Goal: Download file/media

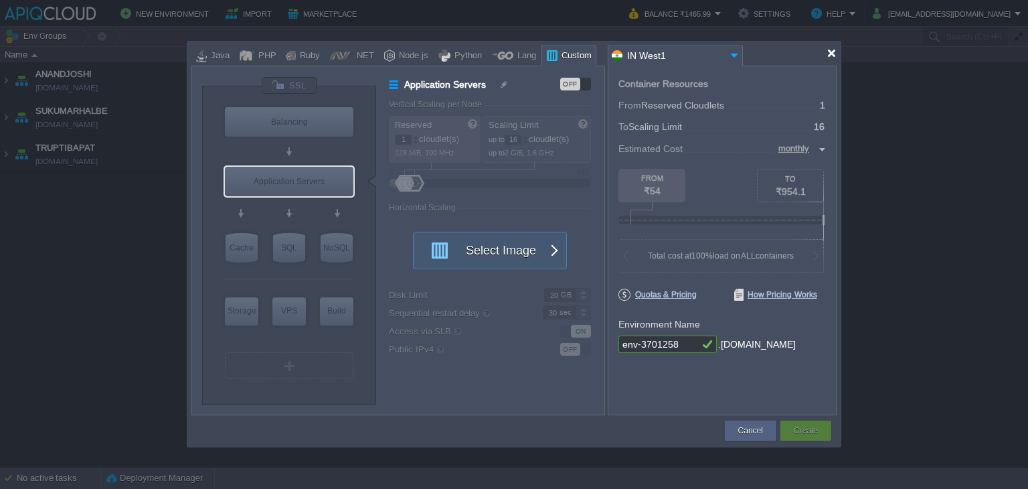
click at [831, 54] on div at bounding box center [832, 53] width 10 height 10
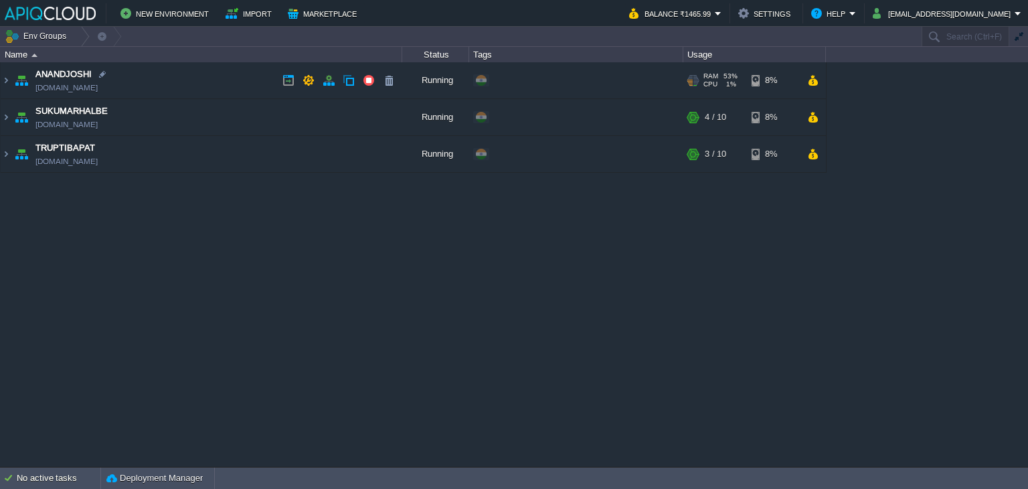
click at [217, 78] on td "ANANDJOSHI [DOMAIN_NAME]" at bounding box center [202, 80] width 402 height 37
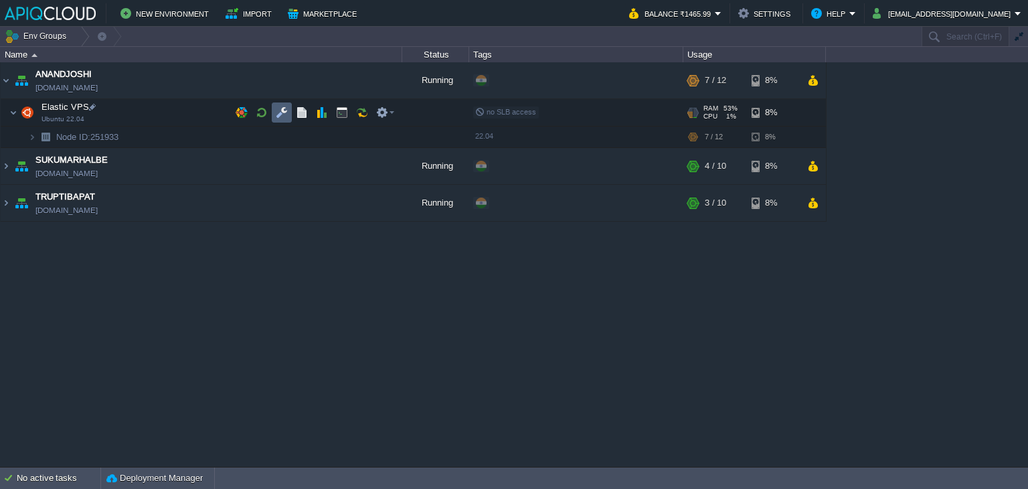
click at [278, 108] on button "button" at bounding box center [282, 112] width 12 height 12
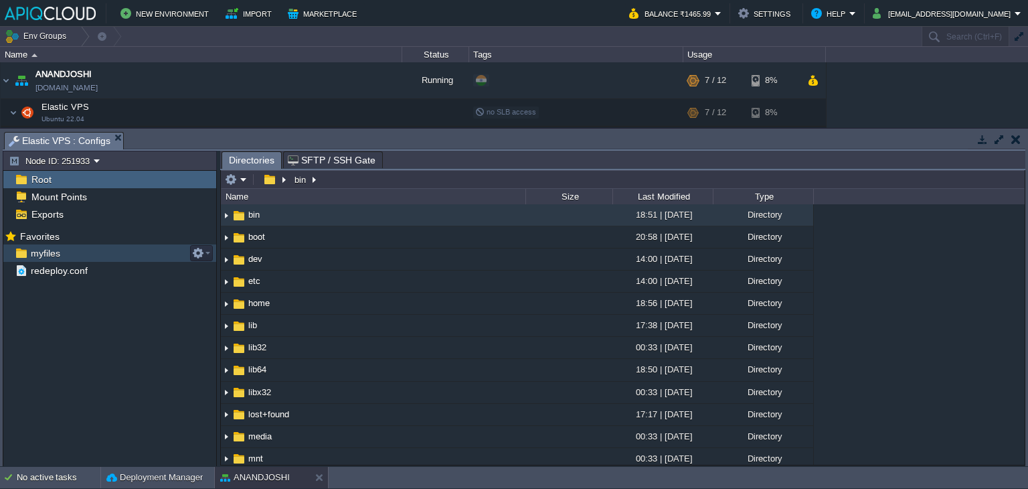
click at [43, 255] on span "myfiles" at bounding box center [45, 253] width 34 height 12
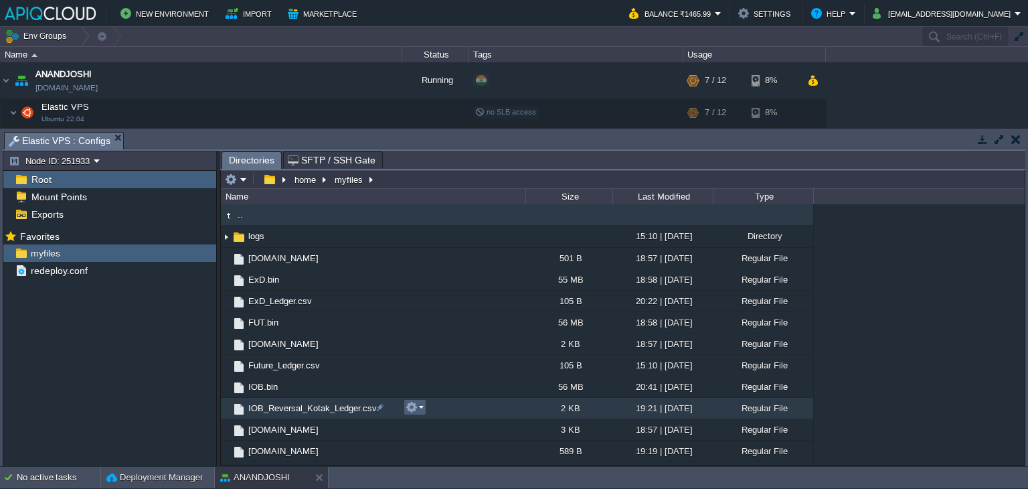
click at [420, 409] on em at bounding box center [415, 407] width 18 height 12
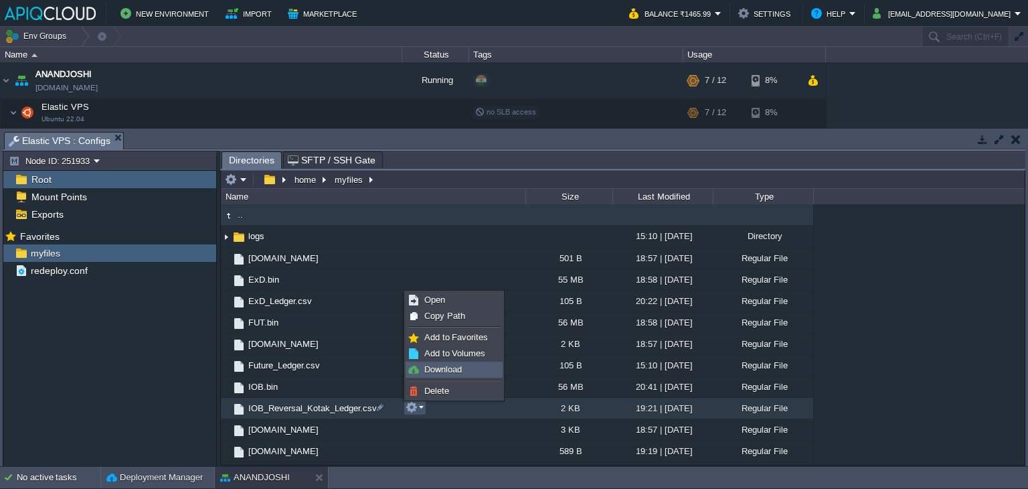
click at [453, 364] on span "Download" at bounding box center [442, 369] width 37 height 10
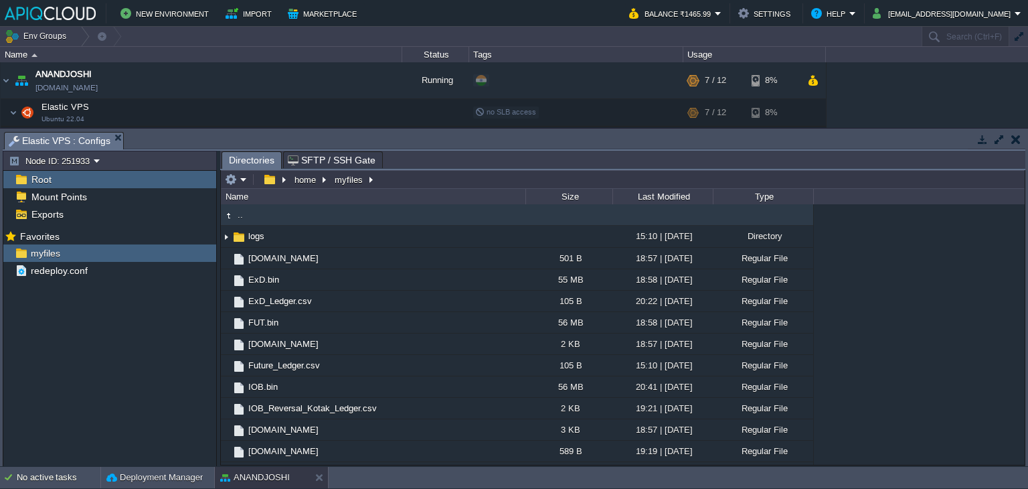
click at [1025, 137] on div at bounding box center [997, 140] width 58 height 18
click at [1011, 138] on button "button" at bounding box center [1015, 139] width 9 height 12
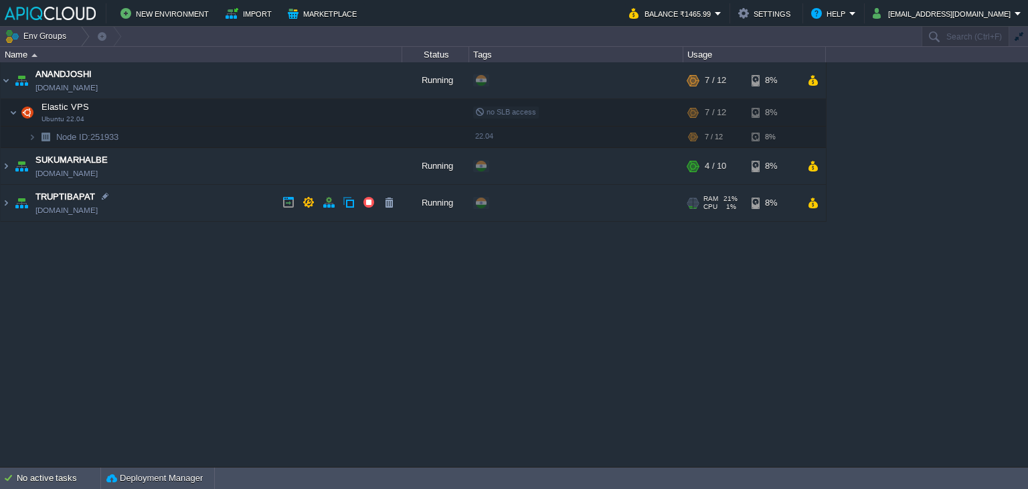
click at [190, 193] on td "TRUPTIBAPAT [DOMAIN_NAME]" at bounding box center [202, 203] width 402 height 37
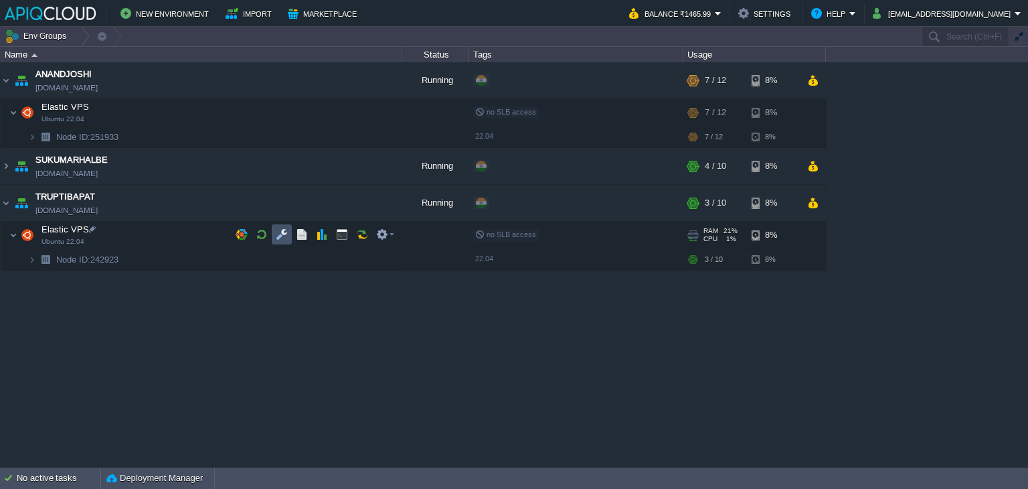
click at [283, 232] on button "button" at bounding box center [282, 234] width 12 height 12
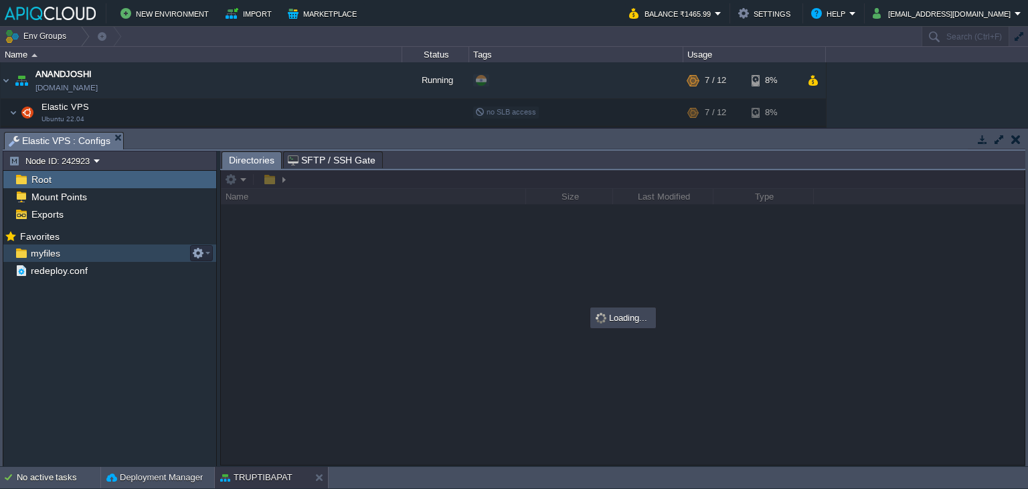
click at [43, 250] on span "myfiles" at bounding box center [45, 253] width 34 height 12
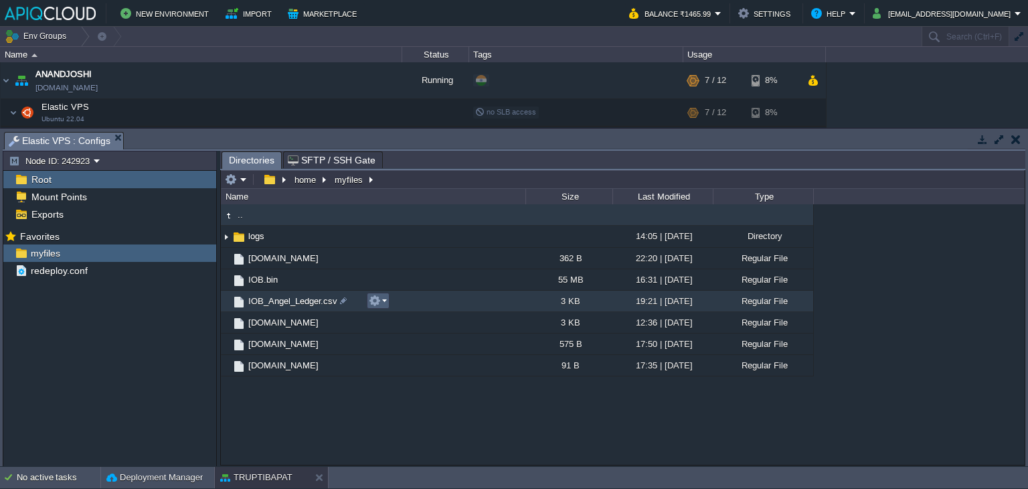
click at [384, 297] on em at bounding box center [378, 300] width 18 height 12
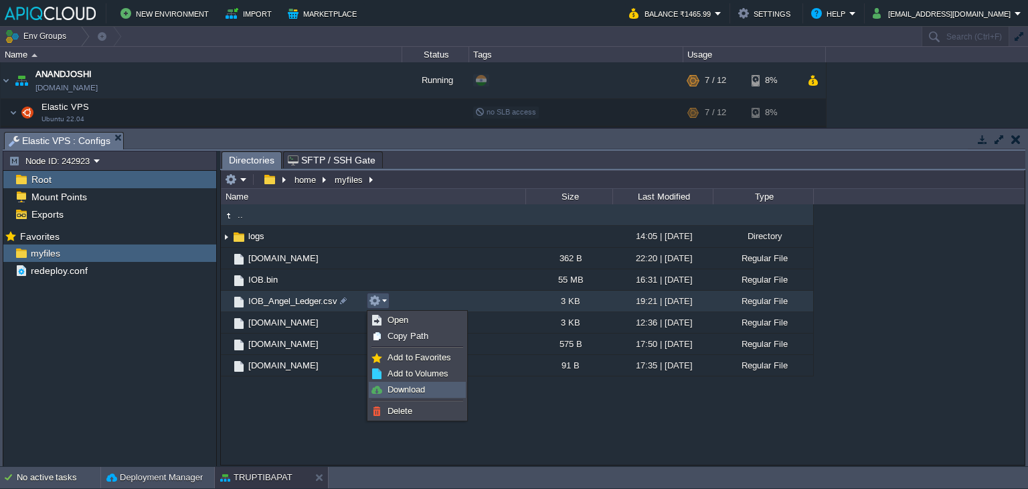
click at [420, 390] on span "Download" at bounding box center [406, 389] width 37 height 10
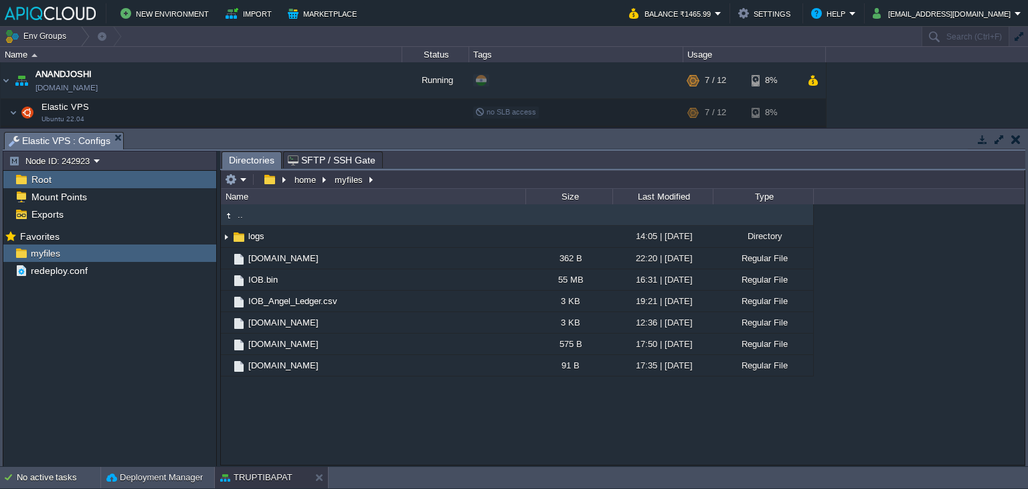
click at [1015, 145] on td at bounding box center [1015, 139] width 17 height 16
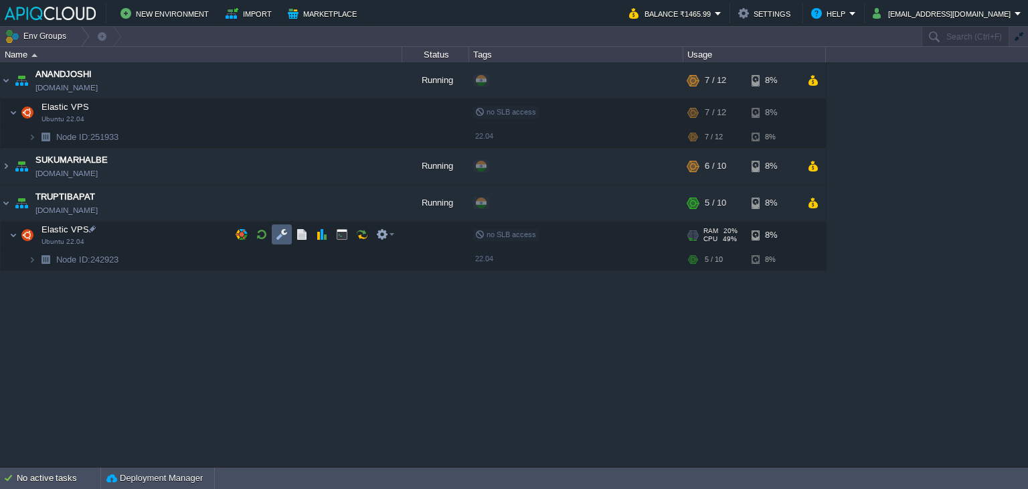
click at [285, 236] on button "button" at bounding box center [282, 234] width 12 height 12
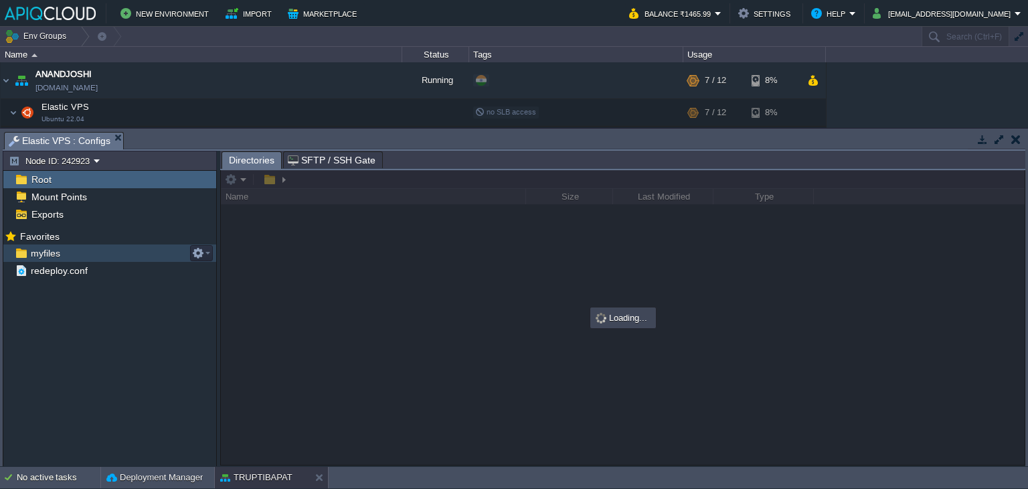
click at [44, 252] on span "myfiles" at bounding box center [45, 253] width 34 height 12
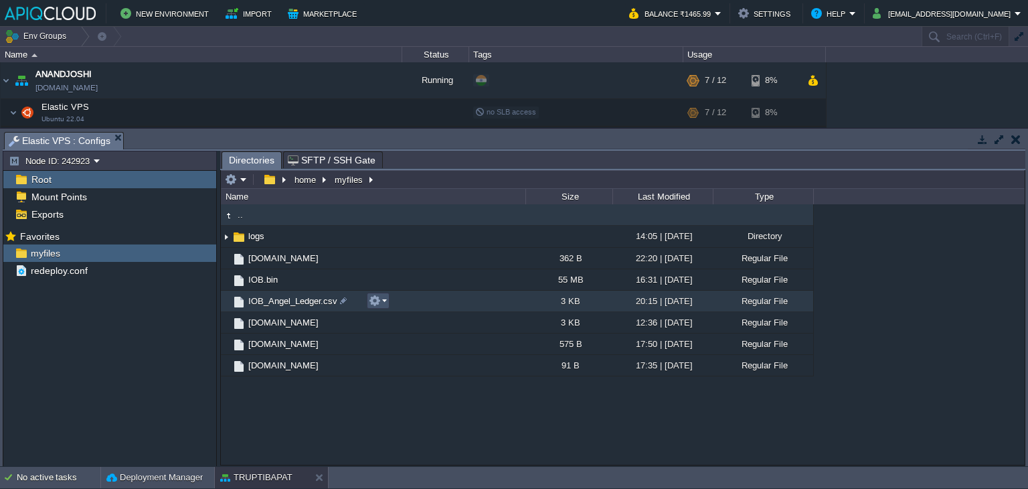
click at [375, 299] on button "button" at bounding box center [375, 300] width 12 height 12
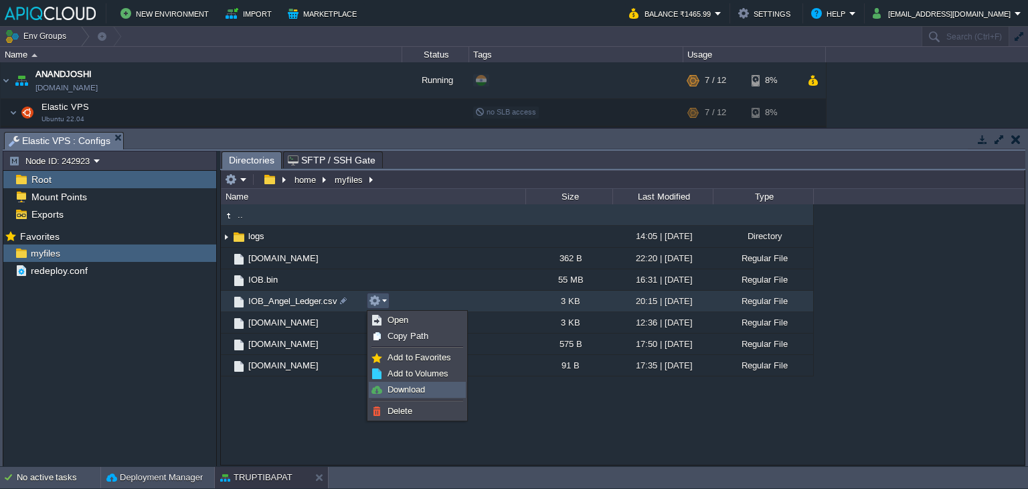
click at [418, 388] on span "Download" at bounding box center [406, 389] width 37 height 10
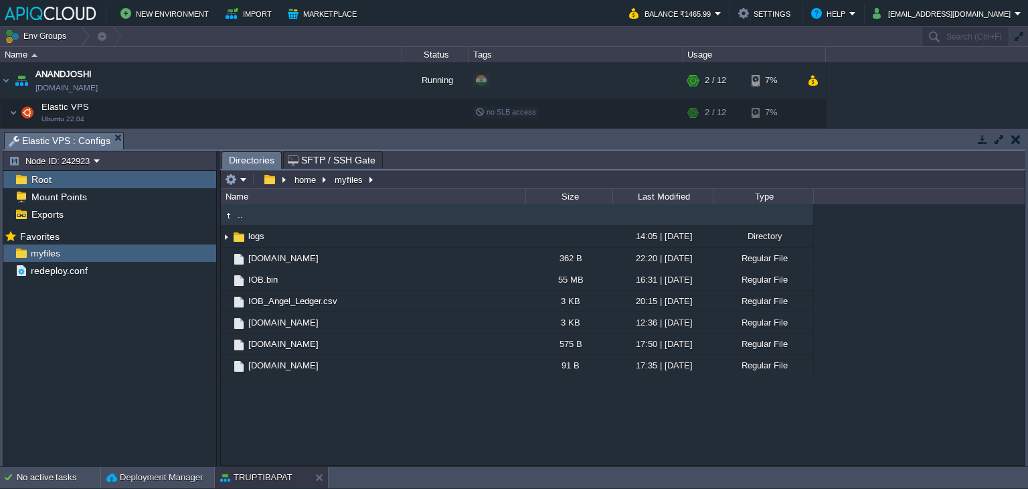
click at [1013, 136] on button "button" at bounding box center [1015, 139] width 9 height 12
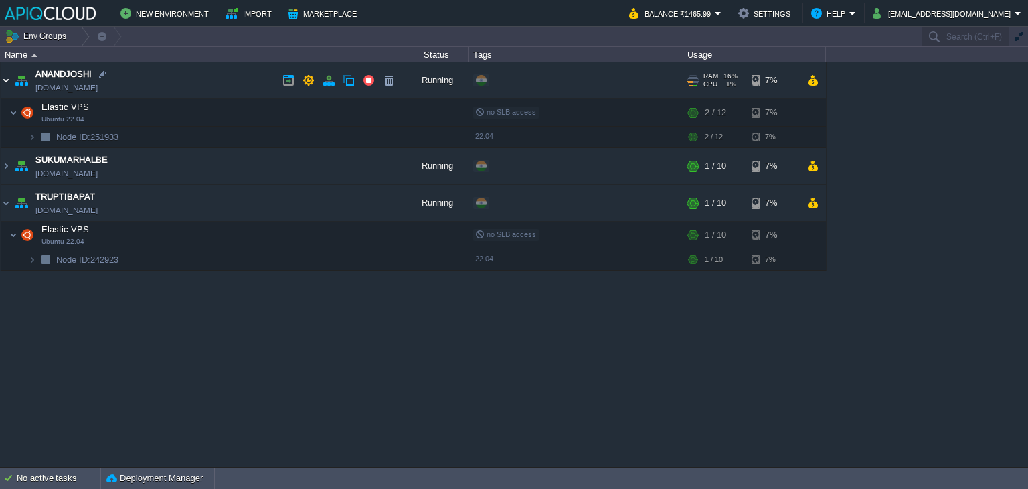
click at [4, 82] on img at bounding box center [6, 80] width 11 height 36
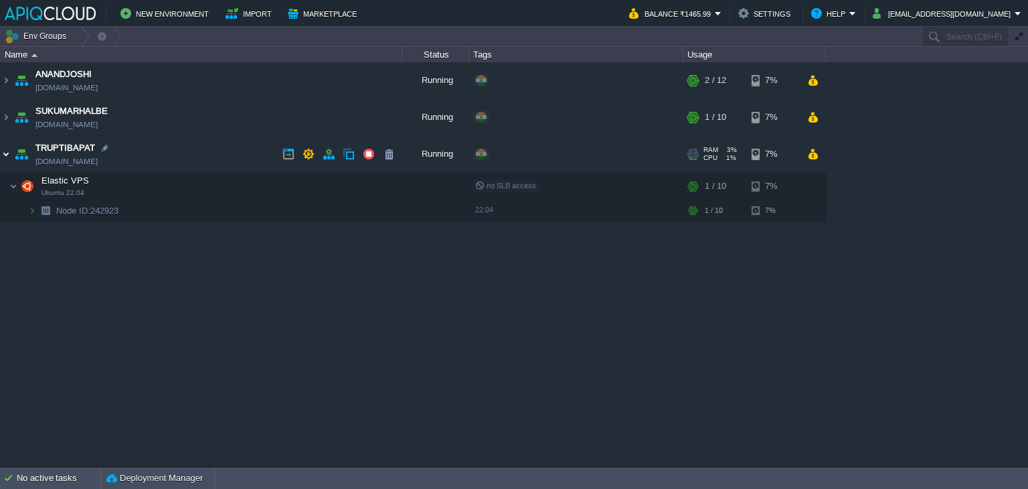
click at [5, 155] on img at bounding box center [6, 154] width 11 height 36
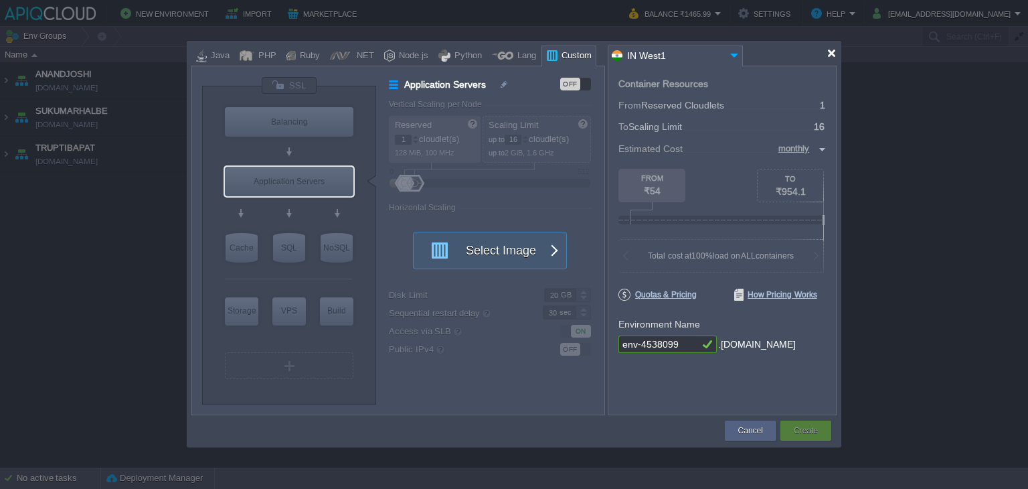
click at [827, 52] on div at bounding box center [832, 53] width 10 height 10
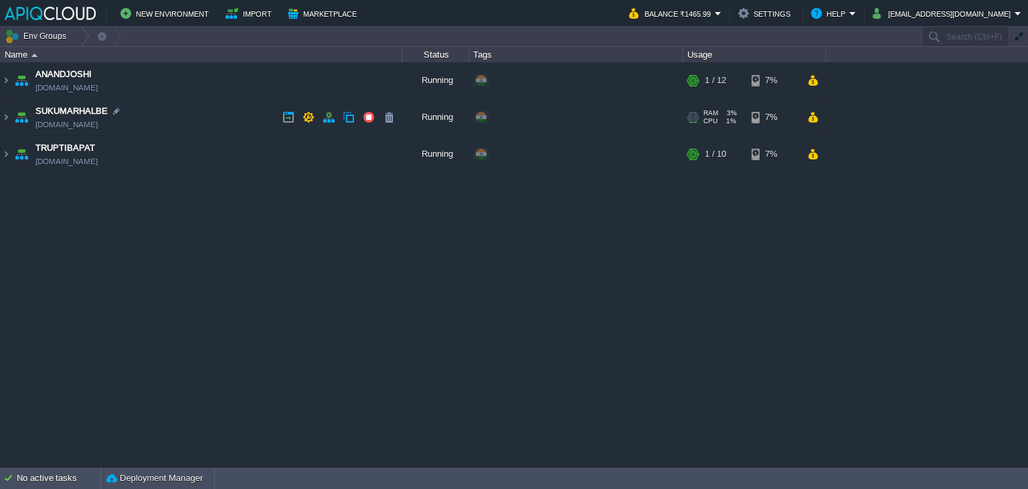
click at [233, 116] on td "SUKUMARHALBE sukumarhalbe.in1.apiqcloud.com" at bounding box center [202, 117] width 402 height 37
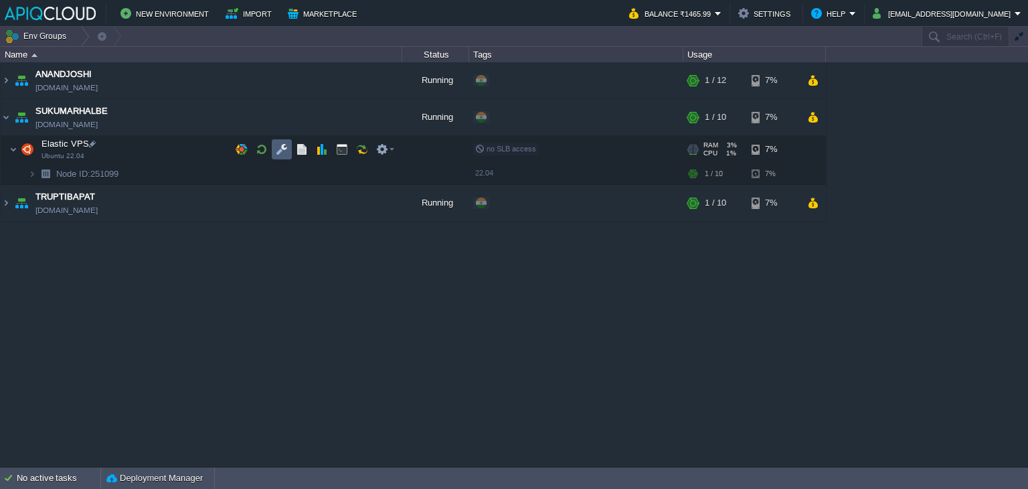
click at [282, 148] on button "button" at bounding box center [282, 149] width 12 height 12
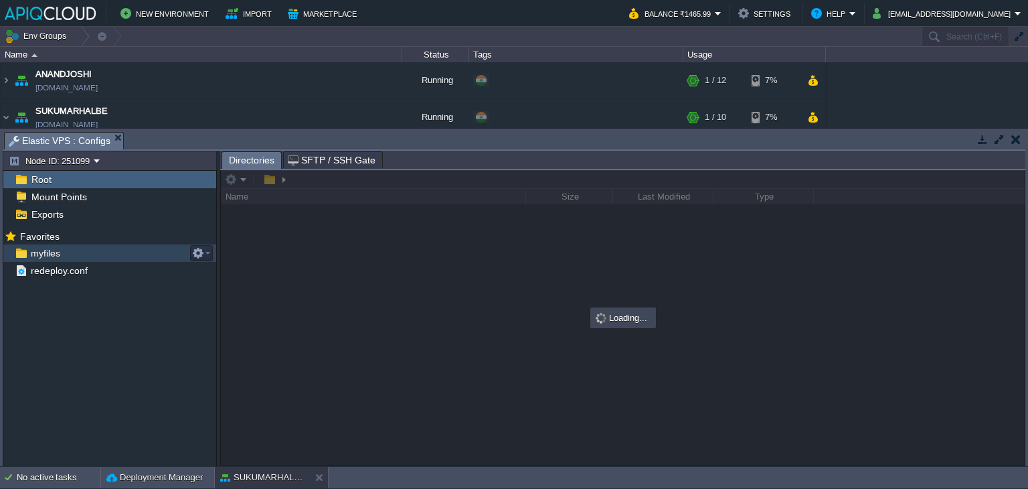
click at [43, 249] on span "myfiles" at bounding box center [45, 253] width 34 height 12
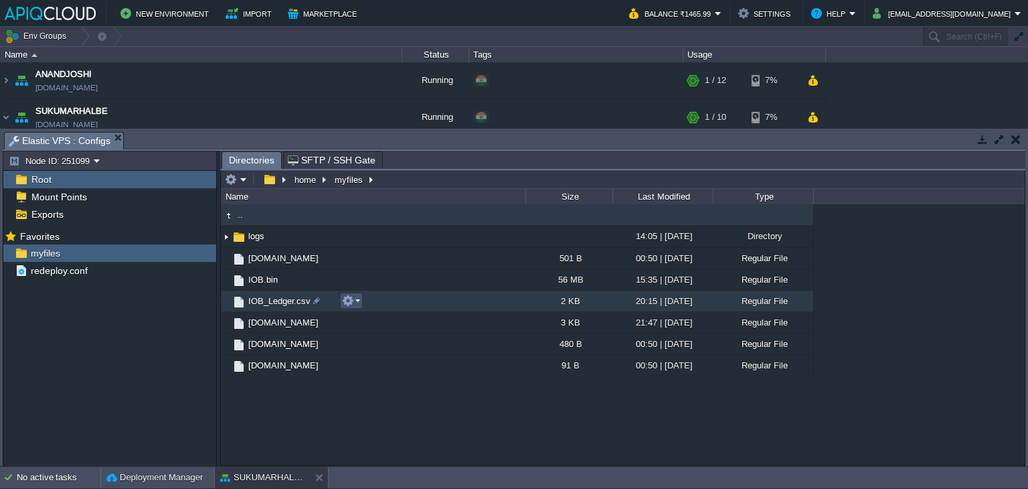
click at [349, 303] on button "button" at bounding box center [348, 300] width 12 height 12
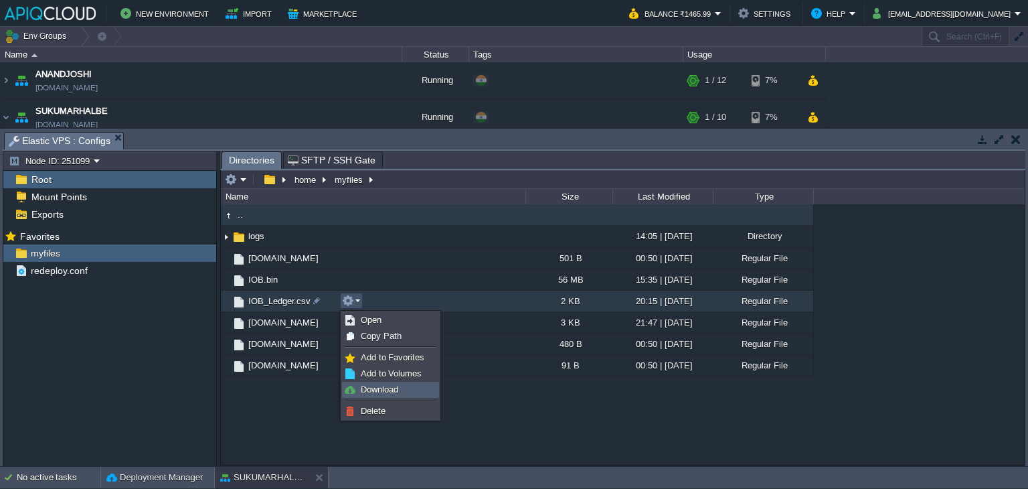
click at [384, 386] on span "Download" at bounding box center [379, 389] width 37 height 10
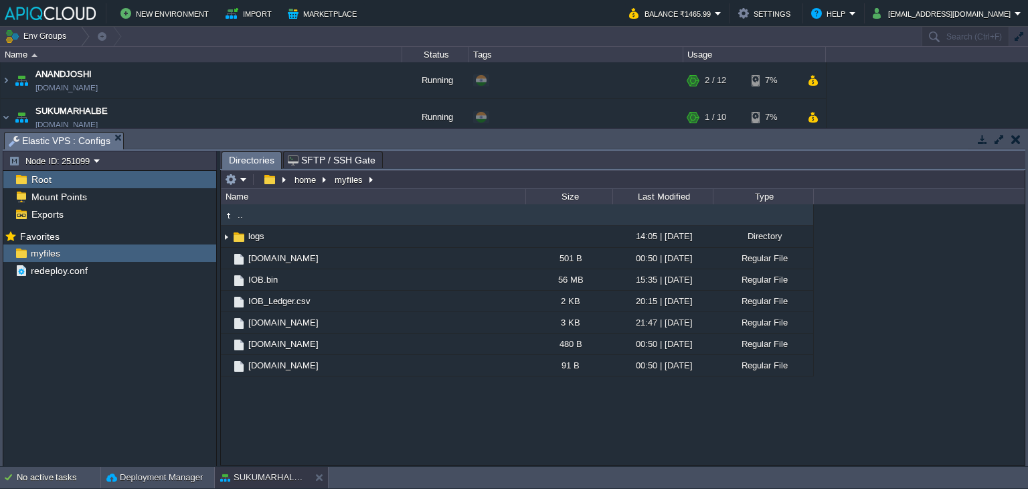
drag, startPoint x: 1013, startPoint y: 137, endPoint x: 1001, endPoint y: 144, distance: 13.8
click at [1013, 137] on button "button" at bounding box center [1015, 139] width 9 height 12
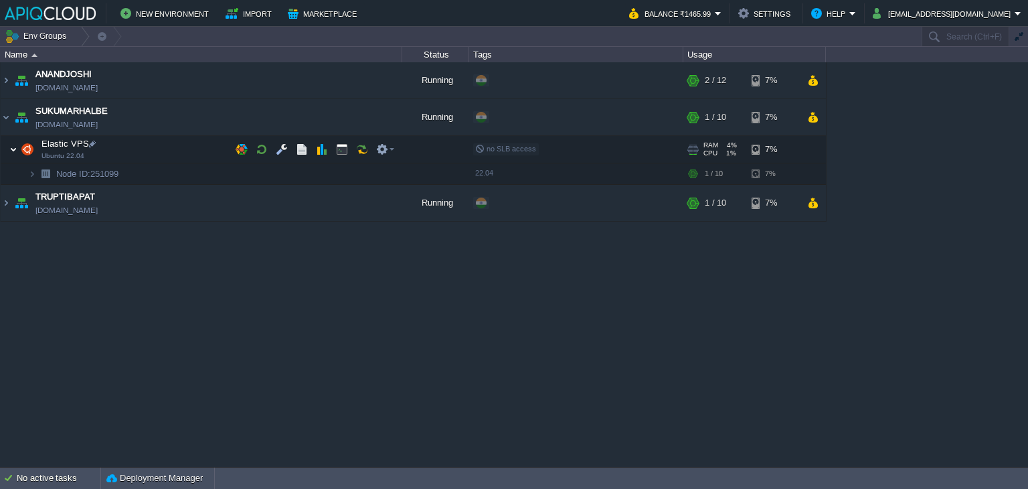
click at [15, 146] on img at bounding box center [13, 149] width 8 height 27
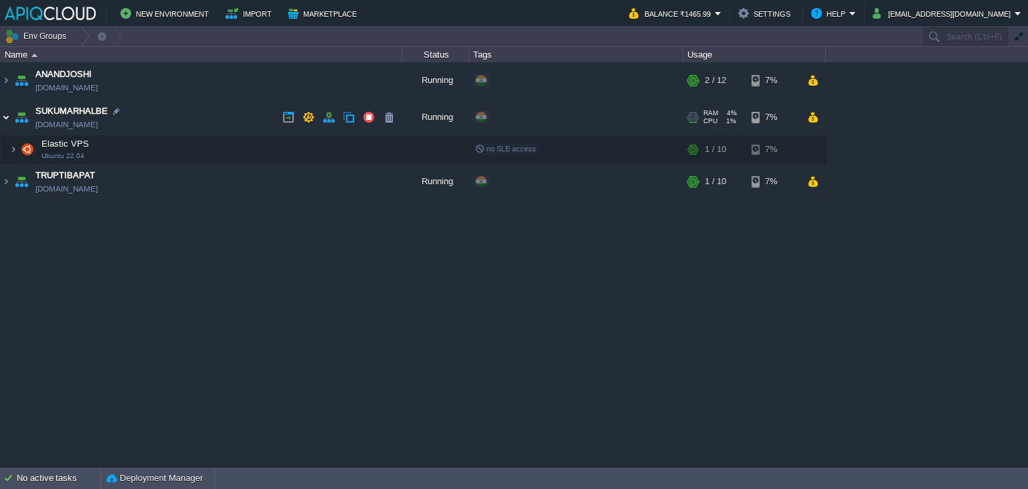
click at [7, 119] on img at bounding box center [6, 117] width 11 height 36
